Goal: Navigation & Orientation: Find specific page/section

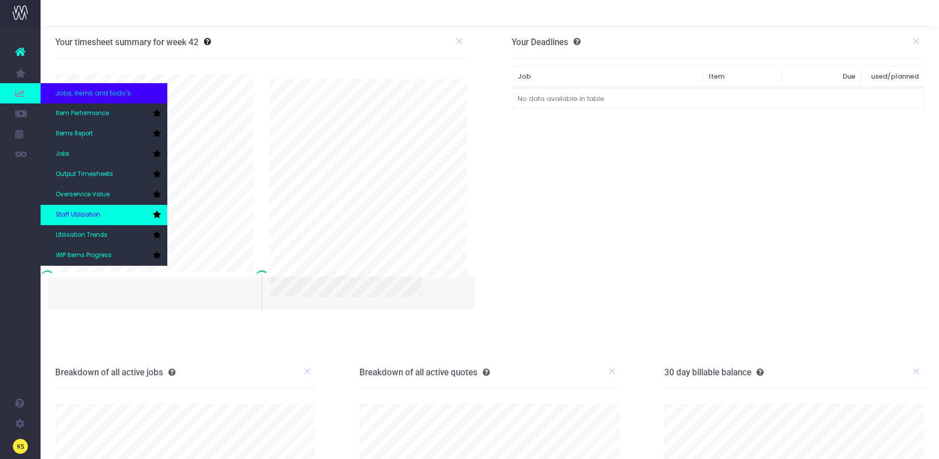
click at [87, 212] on span "Staff Utilisation" at bounding box center [78, 214] width 45 height 9
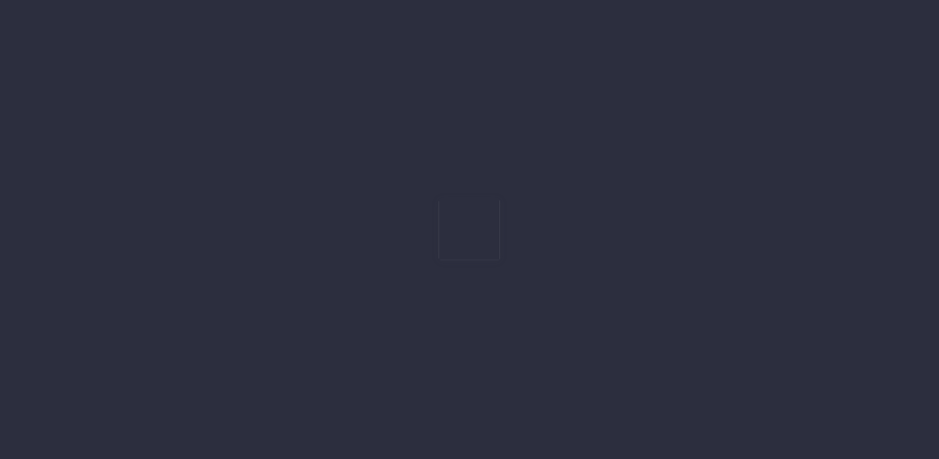
type input "13-10-2025"
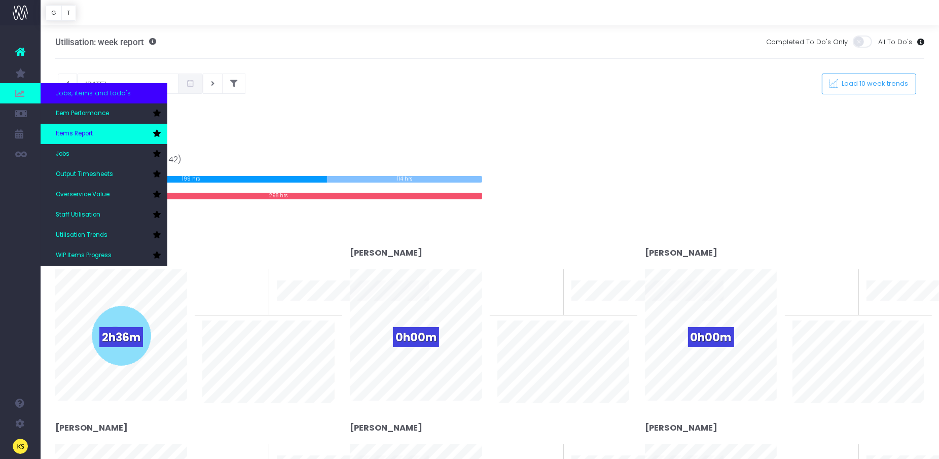
click at [76, 131] on span "Items Report" at bounding box center [74, 133] width 37 height 9
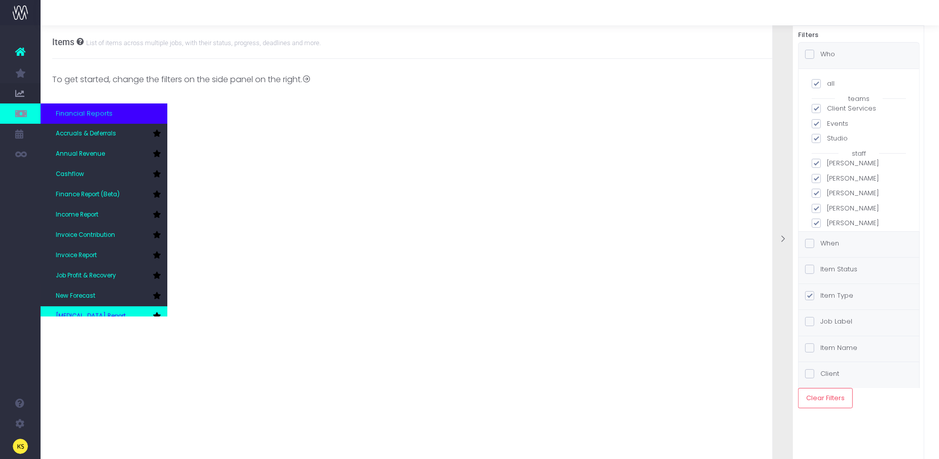
scroll to position [0, 8]
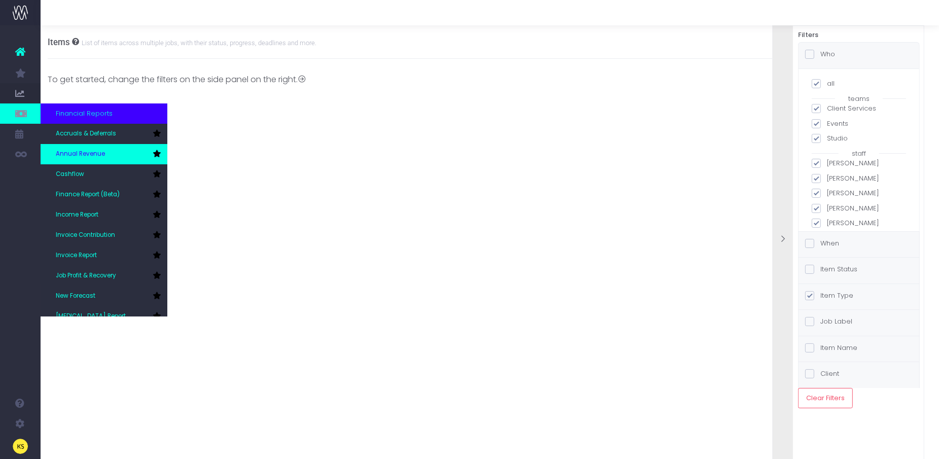
click at [115, 155] on link "Annual Revenue" at bounding box center [104, 154] width 127 height 20
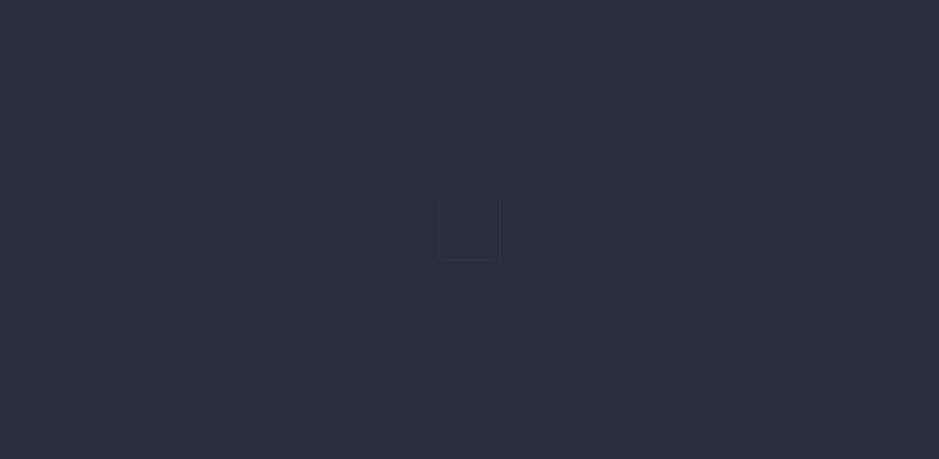
type input "13-10-2025"
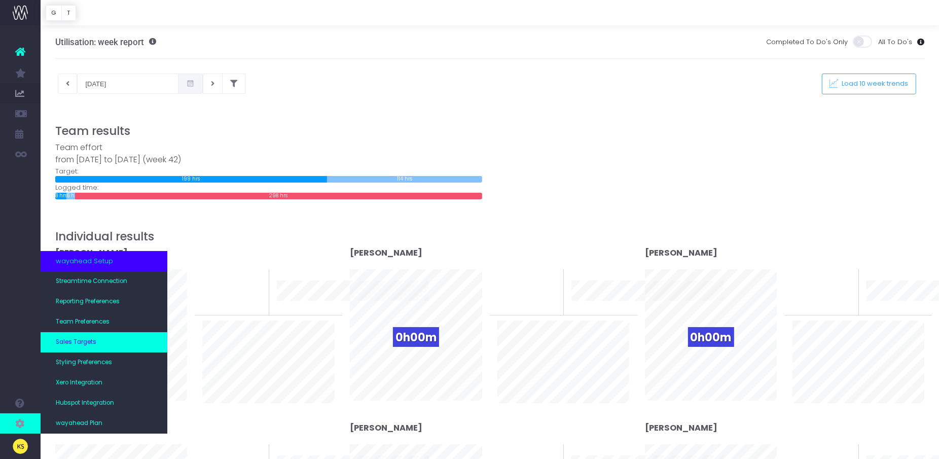
click at [87, 337] on link "Sales Targets" at bounding box center [104, 342] width 127 height 20
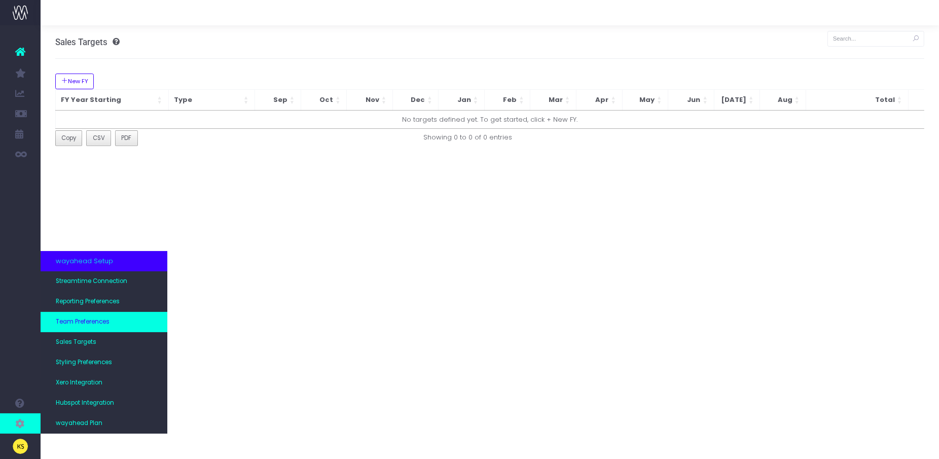
click at [76, 319] on span "Team Preferences" at bounding box center [83, 321] width 54 height 9
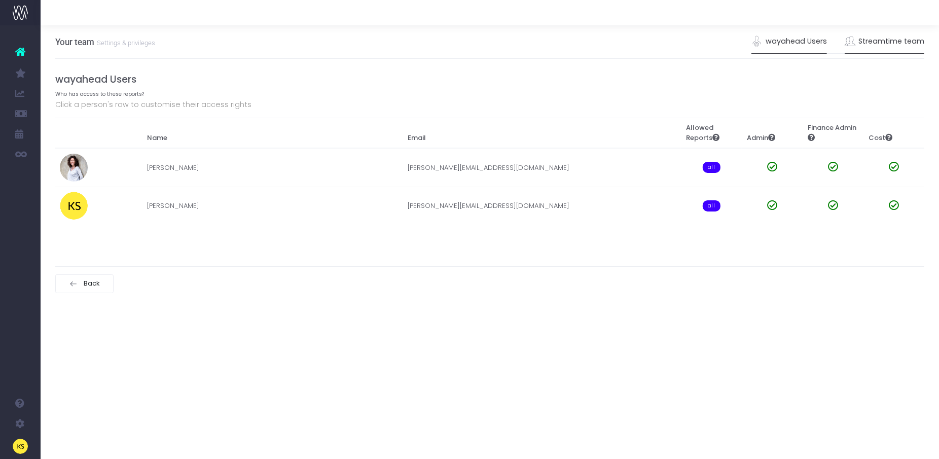
click at [864, 46] on link "Streamtime team" at bounding box center [885, 41] width 80 height 23
